Goal: Task Accomplishment & Management: Manage account settings

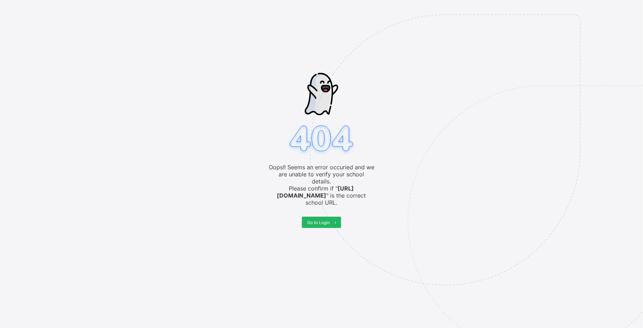
click at [318, 220] on span "Go to Login" at bounding box center [318, 222] width 23 height 5
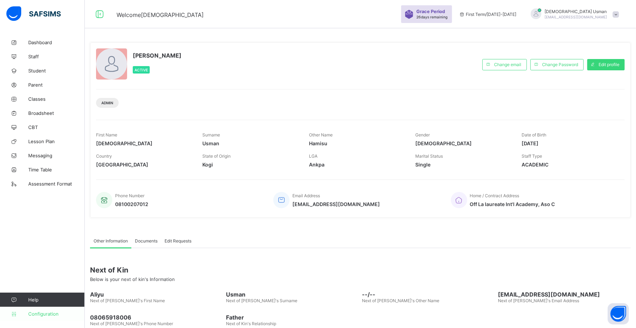
click at [27, 317] on link "Configuration" at bounding box center [42, 313] width 84 height 14
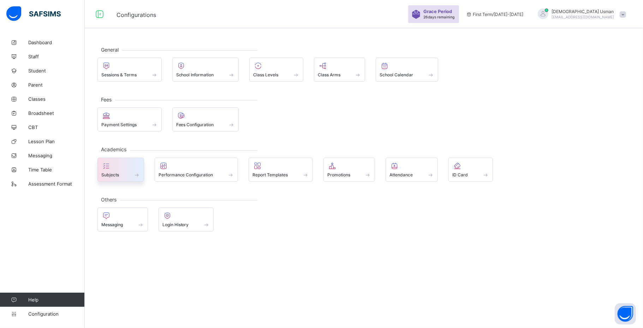
click at [129, 181] on div "Subjects" at bounding box center [120, 169] width 47 height 24
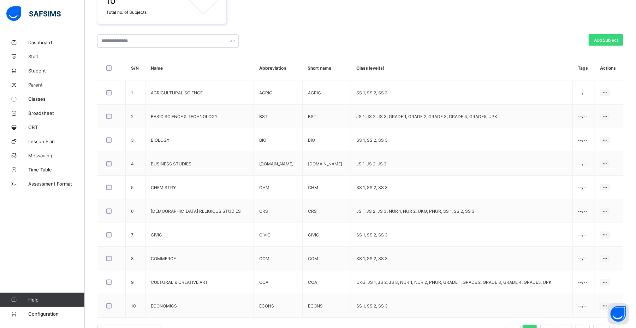
scroll to position [165, 0]
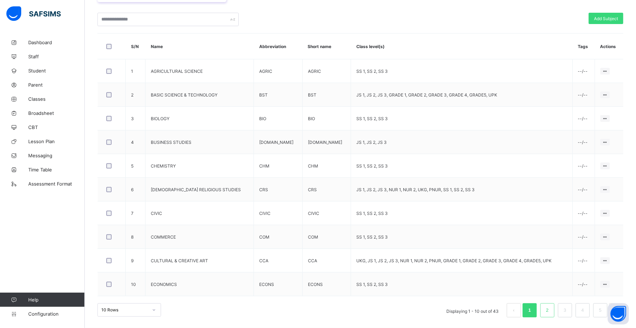
click at [550, 311] on link "2" at bounding box center [547, 309] width 7 height 9
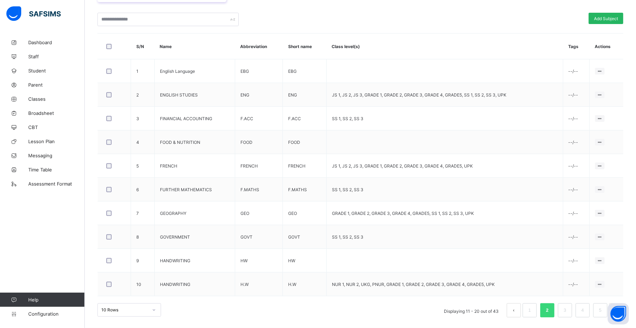
click at [609, 13] on div "Add Subject" at bounding box center [605, 18] width 35 height 11
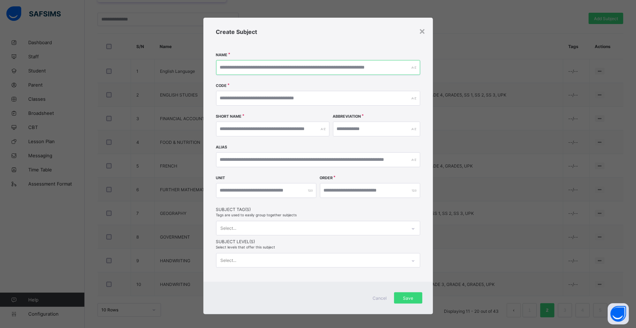
click at [316, 66] on input "text" at bounding box center [318, 67] width 204 height 15
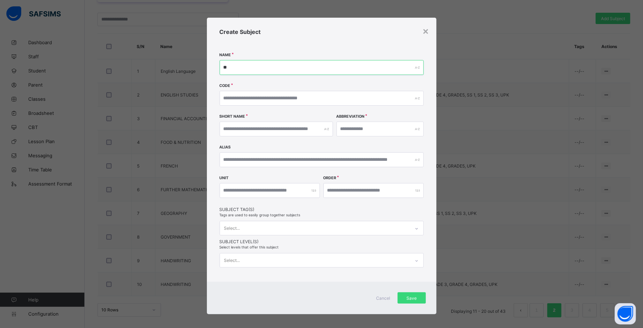
type input "*"
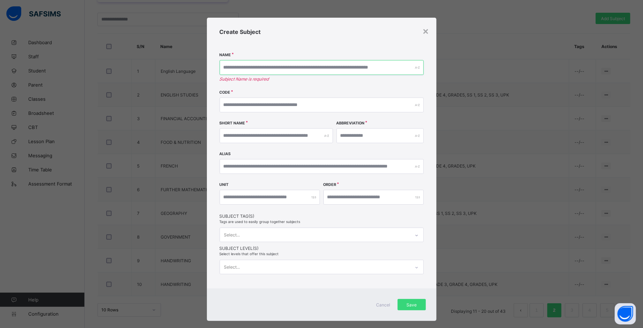
click at [316, 66] on input "text" at bounding box center [322, 67] width 204 height 15
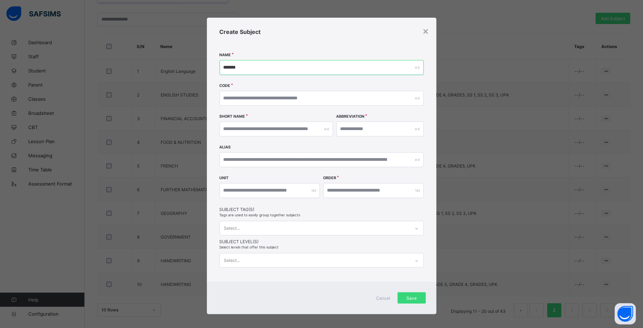
type input "*******"
click at [235, 96] on input "text" at bounding box center [322, 98] width 204 height 15
click at [240, 127] on input "text" at bounding box center [276, 128] width 113 height 15
type input "*******"
click at [347, 126] on input "text" at bounding box center [379, 128] width 87 height 15
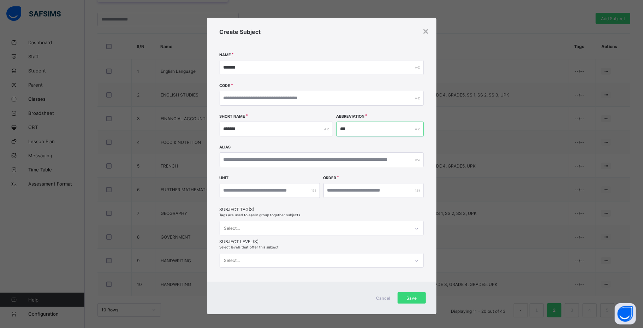
type input "***"
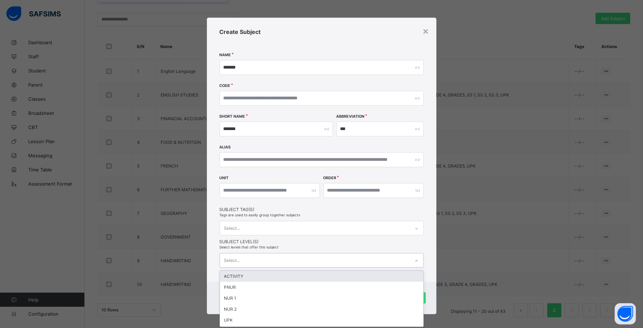
click at [415, 261] on div at bounding box center [417, 260] width 12 height 11
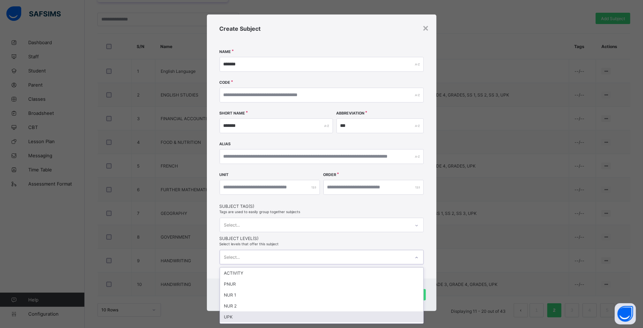
click at [393, 319] on div "UPK" at bounding box center [321, 316] width 203 height 11
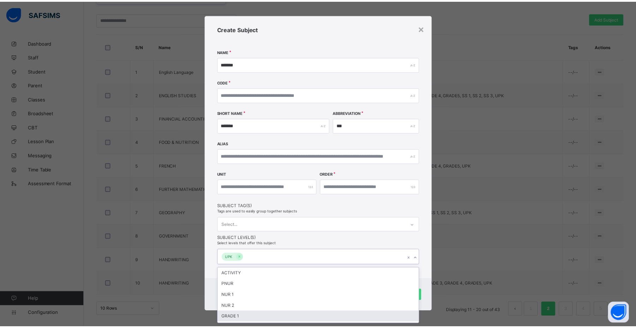
scroll to position [5, 0]
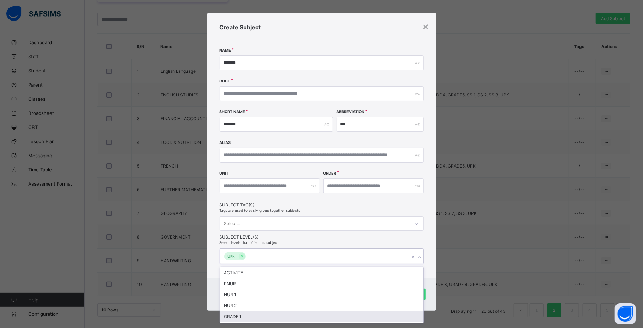
click at [402, 315] on div "GRADE 1" at bounding box center [321, 316] width 203 height 11
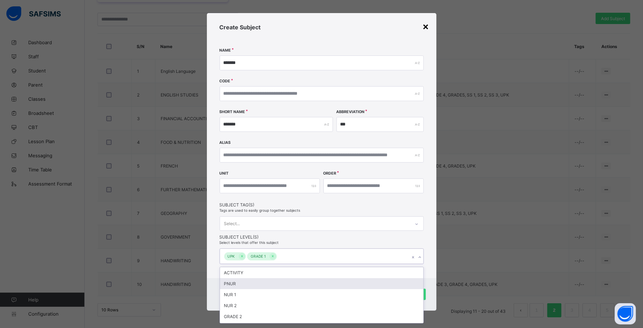
click at [423, 29] on div "×" at bounding box center [426, 26] width 7 height 12
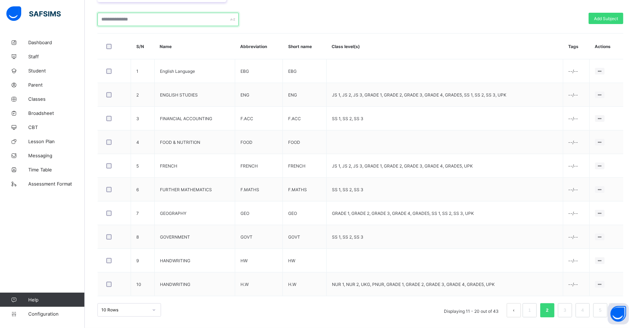
click at [131, 23] on input "text" at bounding box center [167, 19] width 141 height 13
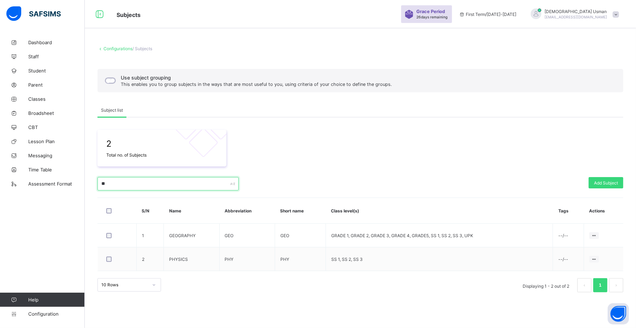
scroll to position [0, 0]
type input "*"
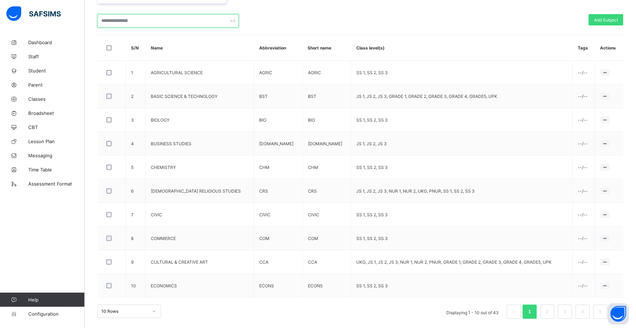
scroll to position [165, 0]
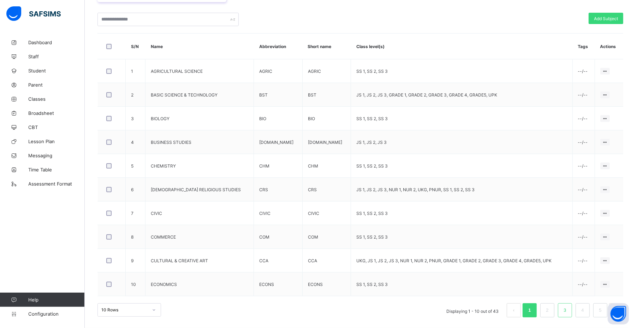
click at [568, 306] on link "3" at bounding box center [564, 309] width 7 height 9
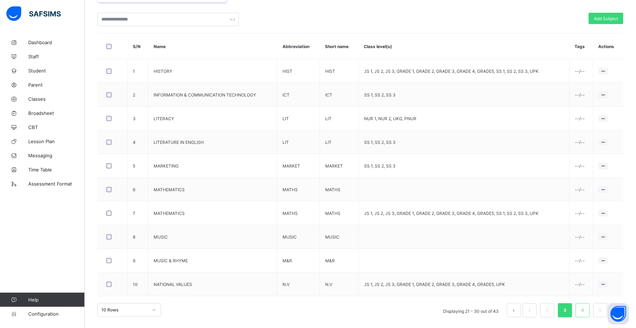
click at [586, 308] on link "4" at bounding box center [582, 309] width 7 height 9
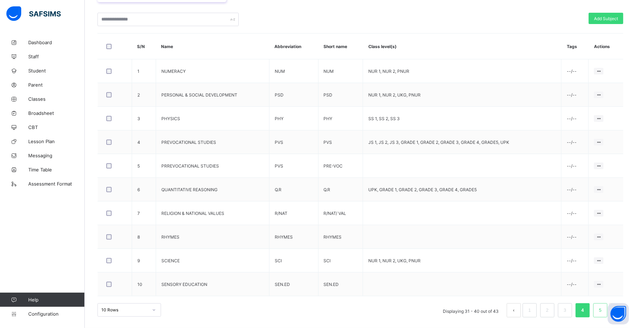
click at [603, 305] on li "5" at bounding box center [600, 310] width 14 height 14
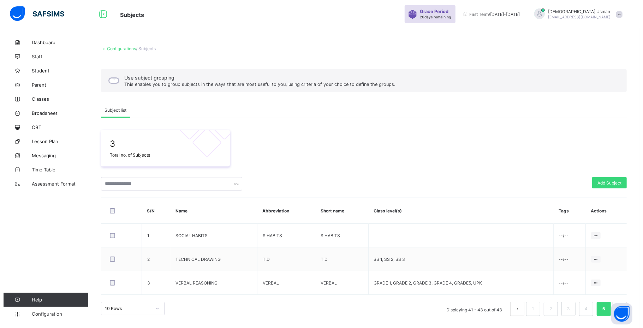
scroll to position [0, 0]
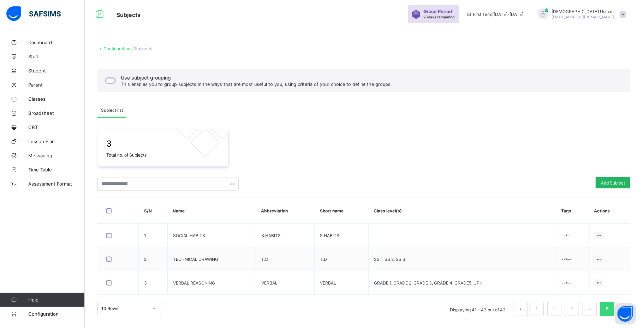
click at [614, 180] on span "Add Subject" at bounding box center [613, 182] width 24 height 5
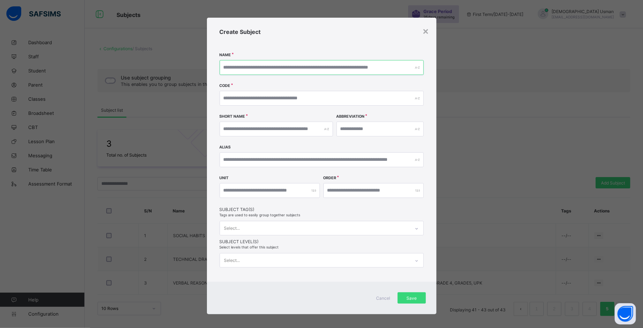
click at [334, 71] on input "text" at bounding box center [322, 67] width 204 height 15
type input "*******"
click at [363, 133] on input "text" at bounding box center [379, 128] width 87 height 15
click at [246, 126] on input "text" at bounding box center [276, 128] width 113 height 15
type input "*******"
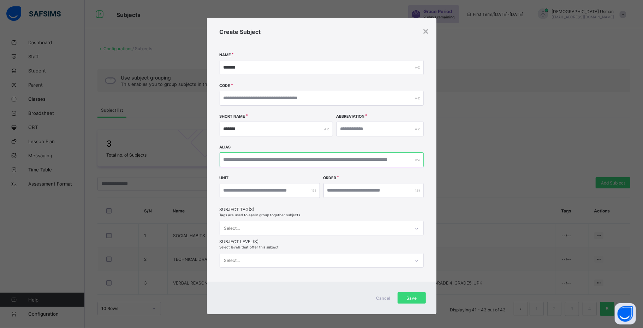
click at [240, 164] on input "text" at bounding box center [322, 159] width 204 height 15
click at [312, 191] on div at bounding box center [270, 190] width 100 height 15
drag, startPoint x: 305, startPoint y: 191, endPoint x: 312, endPoint y: 191, distance: 6.7
click at [312, 191] on div at bounding box center [270, 190] width 100 height 15
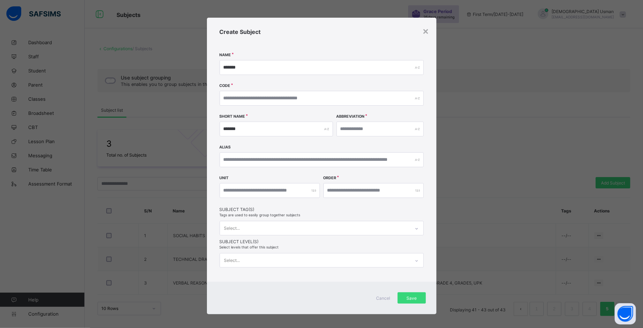
click at [312, 191] on div at bounding box center [270, 190] width 100 height 15
click at [304, 191] on input "number" at bounding box center [270, 190] width 100 height 15
click at [311, 191] on div at bounding box center [270, 190] width 100 height 15
click at [277, 197] on input "number" at bounding box center [270, 190] width 100 height 15
click at [311, 191] on div "***" at bounding box center [270, 190] width 100 height 15
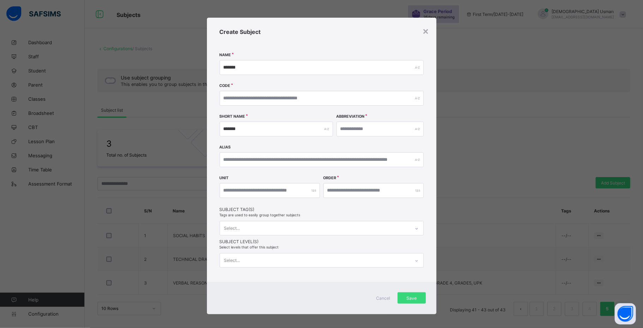
click at [311, 191] on div "***" at bounding box center [270, 190] width 100 height 15
click at [251, 191] on input "***" at bounding box center [270, 190] width 100 height 15
type input "*"
click at [374, 126] on input "text" at bounding box center [379, 128] width 87 height 15
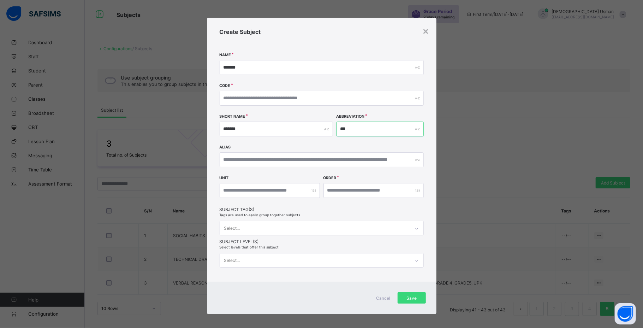
type input "***"
click at [301, 161] on input "text" at bounding box center [322, 159] width 204 height 15
click at [334, 194] on input "number" at bounding box center [373, 190] width 100 height 15
click at [417, 189] on div at bounding box center [373, 190] width 100 height 15
click at [414, 190] on div at bounding box center [373, 190] width 100 height 15
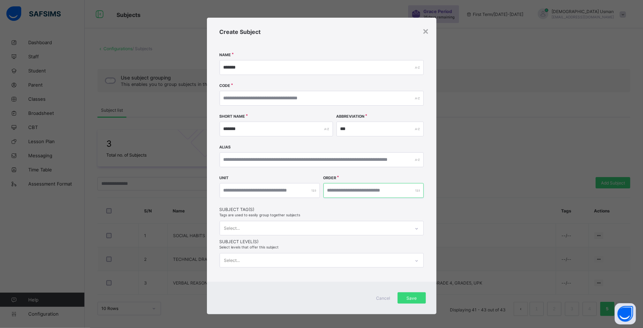
click at [385, 186] on input "number" at bounding box center [373, 190] width 100 height 15
click at [414, 228] on icon at bounding box center [416, 228] width 4 height 7
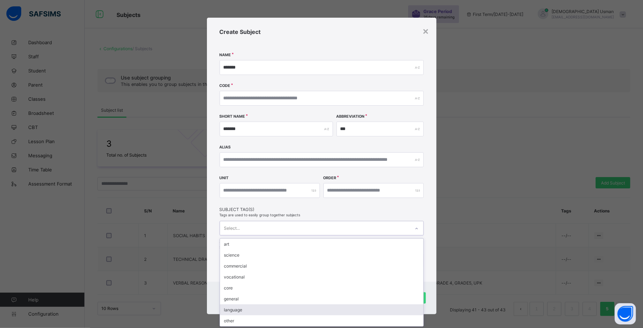
click at [400, 305] on div "language" at bounding box center [321, 309] width 203 height 11
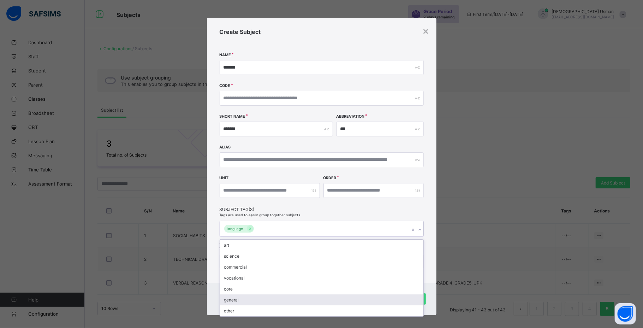
click at [383, 294] on div "general" at bounding box center [321, 299] width 203 height 11
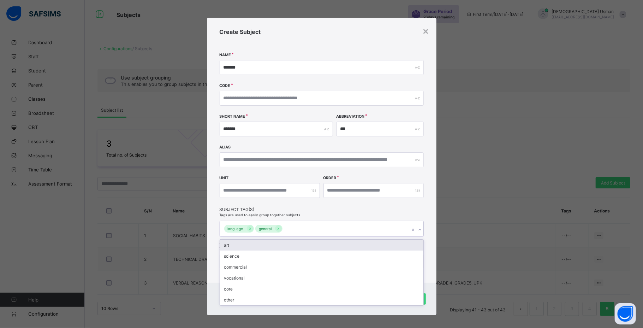
click at [409, 214] on div "Create Subject Name ******* Code Short Name ******* Abbreviation *** Alias Unit…" at bounding box center [321, 150] width 229 height 265
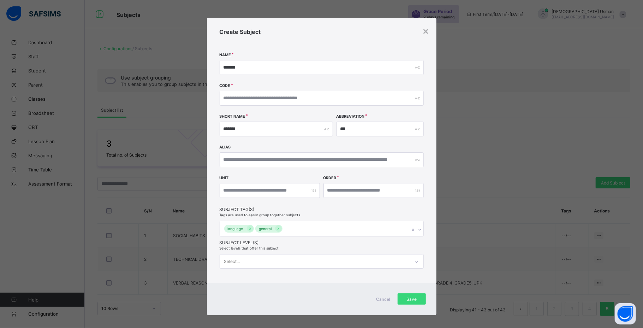
scroll to position [5, 0]
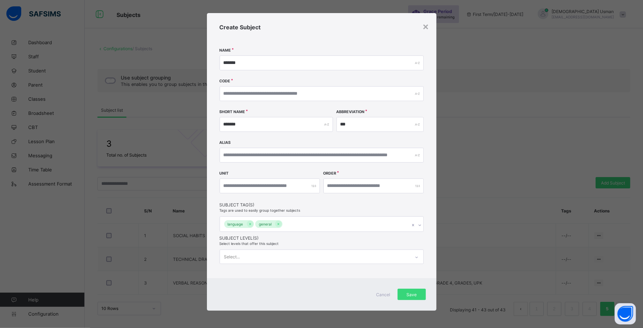
click at [415, 257] on icon at bounding box center [416, 256] width 4 height 7
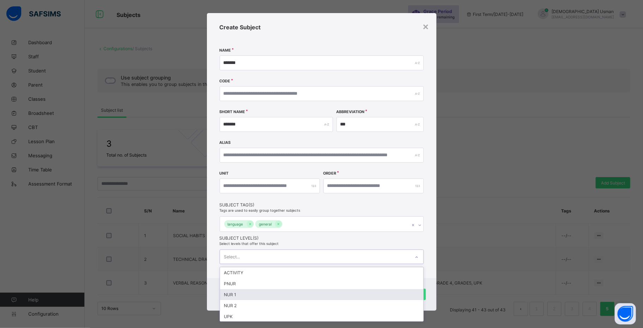
click at [412, 290] on div "NUR 1" at bounding box center [321, 294] width 203 height 11
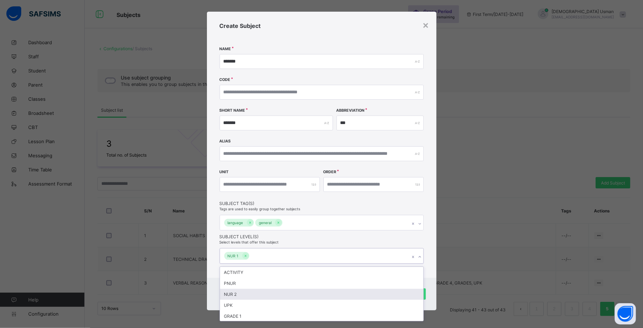
click at [402, 297] on div "NUR 2" at bounding box center [321, 293] width 203 height 11
click at [395, 294] on div "UPK" at bounding box center [321, 293] width 203 height 11
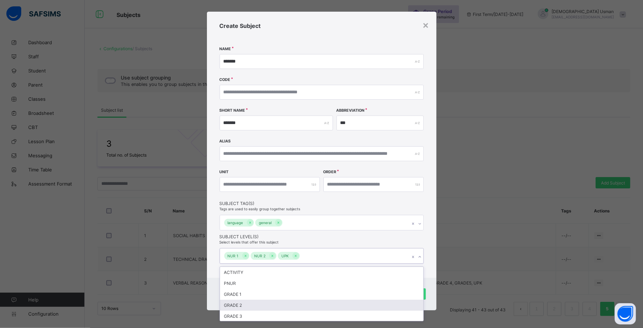
click at [391, 301] on div "GRADE 2" at bounding box center [321, 304] width 203 height 11
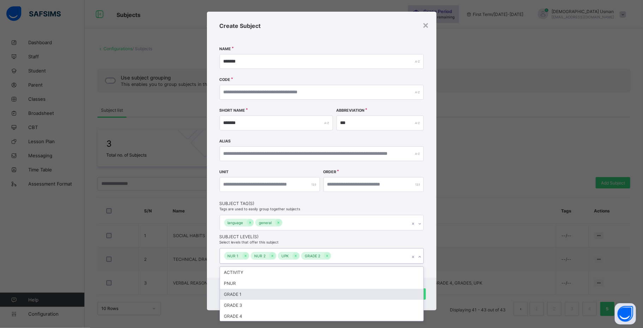
click at [387, 297] on div "GRADE 1" at bounding box center [321, 293] width 203 height 11
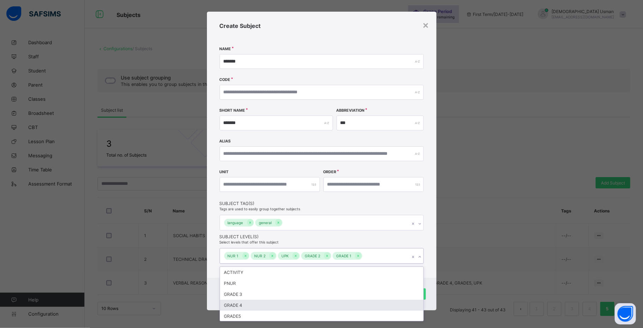
click at [380, 308] on div "GRADE 4" at bounding box center [321, 304] width 203 height 11
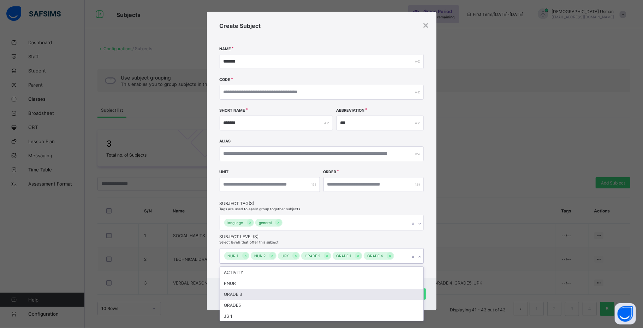
click at [377, 298] on div "GRADE 3" at bounding box center [321, 293] width 203 height 11
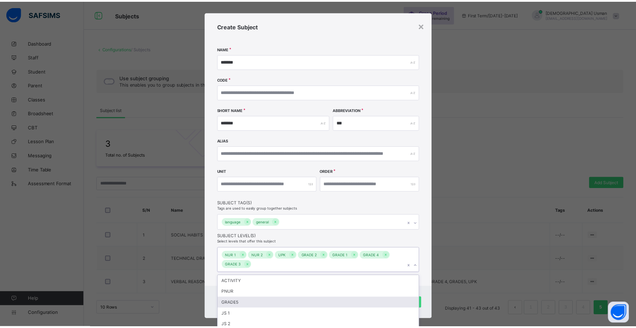
scroll to position [9, 0]
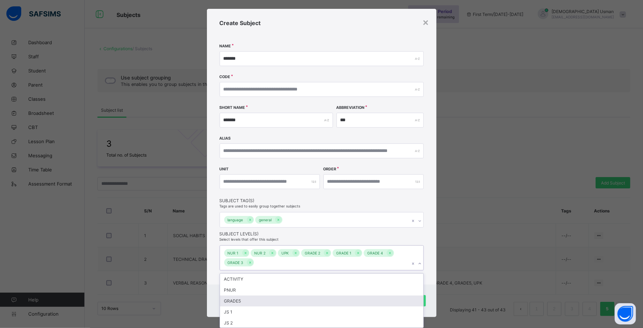
click at [374, 299] on div "GRADE5" at bounding box center [321, 300] width 203 height 11
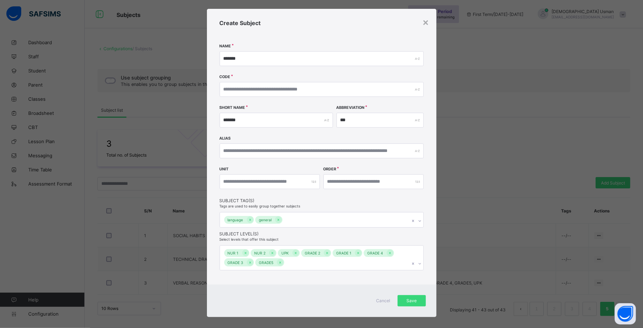
click at [432, 245] on div "Create Subject Name ******* Code Short Name ******* Abbreviation *** Alias Unit…" at bounding box center [321, 146] width 229 height 275
click at [413, 298] on span "Save" at bounding box center [412, 300] width 18 height 5
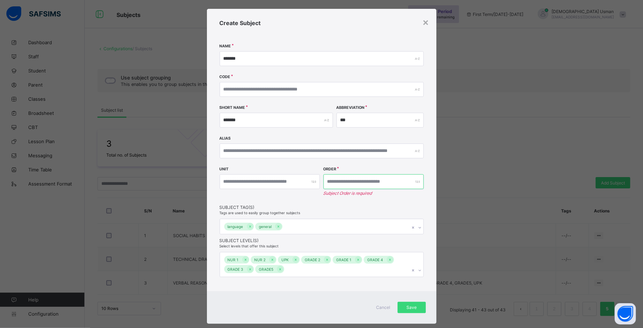
click at [367, 181] on input "number" at bounding box center [373, 181] width 100 height 15
click at [414, 181] on div at bounding box center [373, 181] width 100 height 15
click at [390, 185] on input "number" at bounding box center [373, 181] width 100 height 15
click at [390, 183] on input "number" at bounding box center [373, 181] width 100 height 15
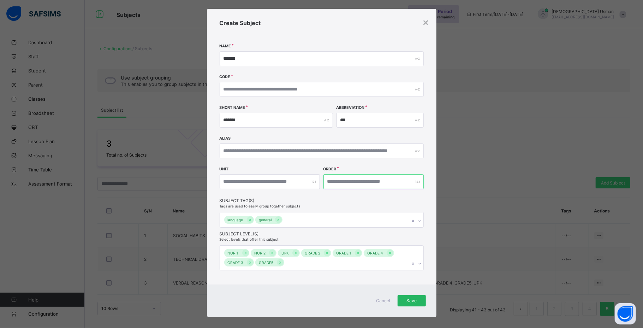
type input "*"
click at [410, 301] on span "Save" at bounding box center [412, 300] width 18 height 5
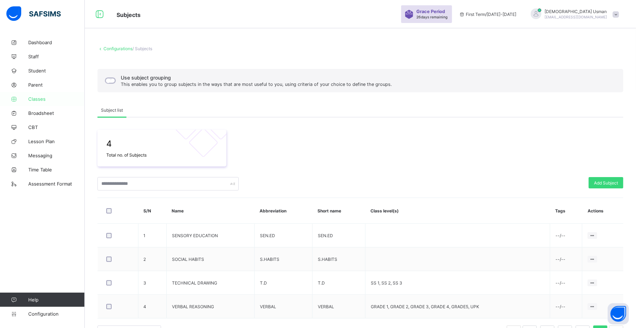
click at [43, 99] on span "Classes" at bounding box center [56, 99] width 56 height 6
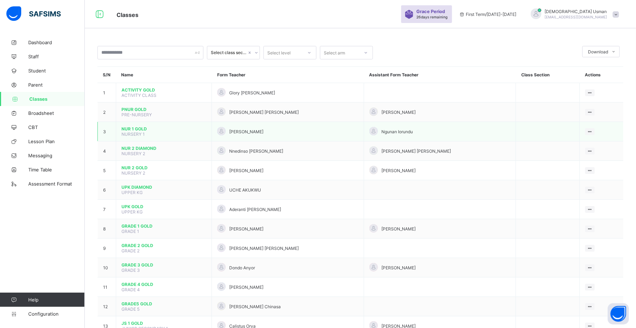
click at [137, 124] on td "NUR 1 GOLD NURSERY 1" at bounding box center [164, 131] width 96 height 19
click at [134, 128] on span "NUR 1 GOLD" at bounding box center [163, 128] width 85 height 5
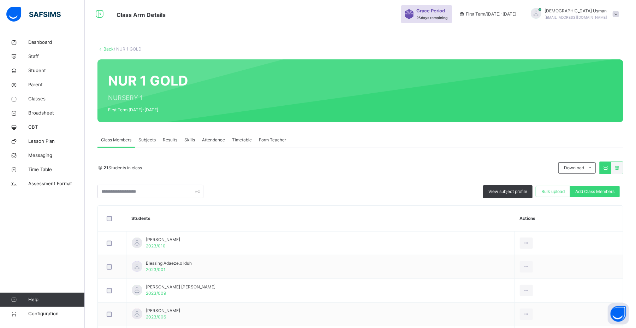
click at [144, 136] on div "Subjects" at bounding box center [147, 140] width 24 height 14
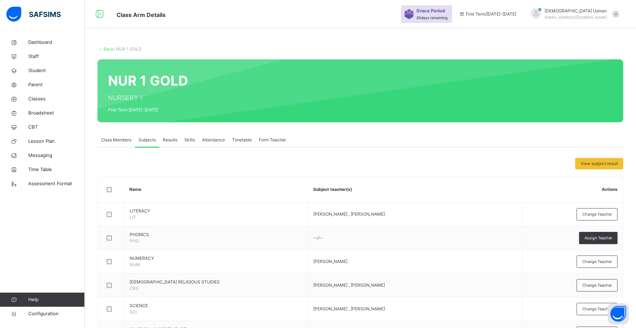
click at [121, 137] on span "Class Members" at bounding box center [116, 140] width 30 height 6
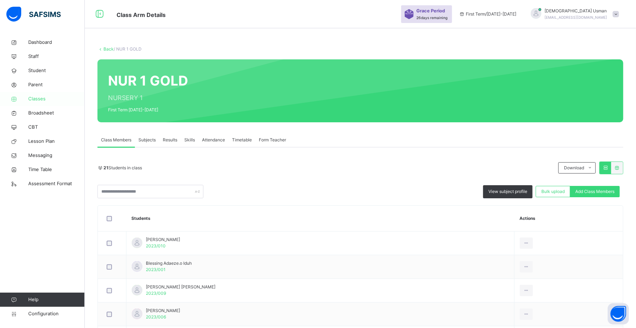
click at [34, 94] on link "Classes" at bounding box center [42, 99] width 85 height 14
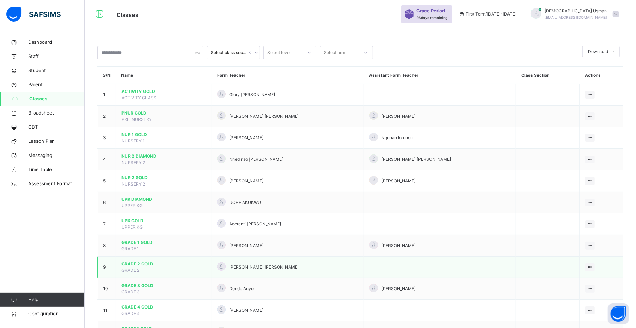
click at [143, 267] on span "GRADE 2 GOLD" at bounding box center [163, 264] width 85 height 6
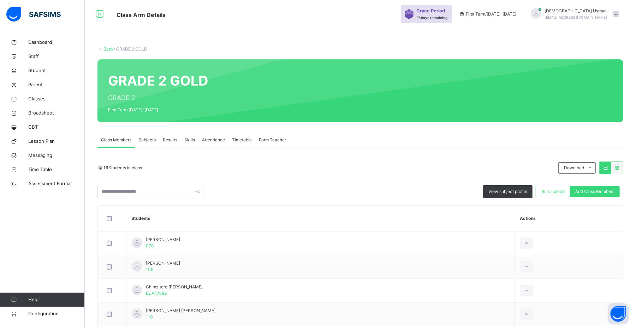
click at [150, 141] on span "Subjects" at bounding box center [146, 140] width 17 height 6
